Goal: Task Accomplishment & Management: Manage account settings

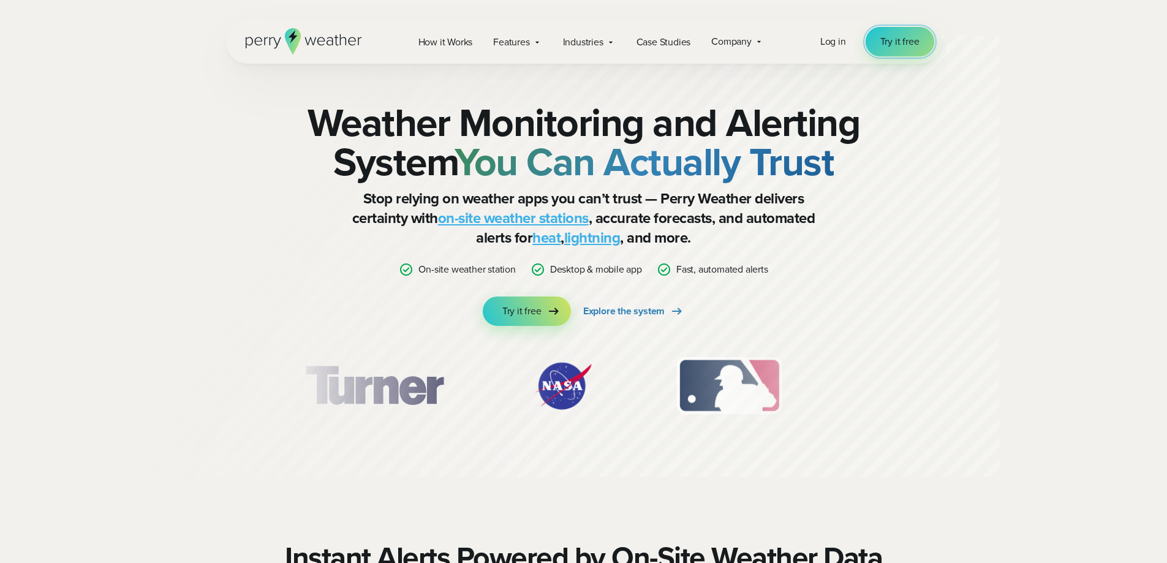
click at [918, 39] on span "Try it free" at bounding box center [899, 41] width 39 height 15
click at [859, 37] on div "Log in Try it free" at bounding box center [877, 41] width 114 height 29
click at [835, 39] on span "Log in" at bounding box center [833, 41] width 26 height 14
